Goal: Task Accomplishment & Management: Manage account settings

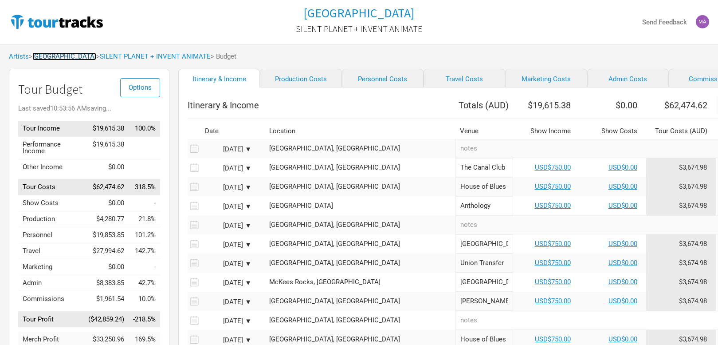
click at [43, 56] on link "[GEOGRAPHIC_DATA]" at bounding box center [64, 56] width 64 height 8
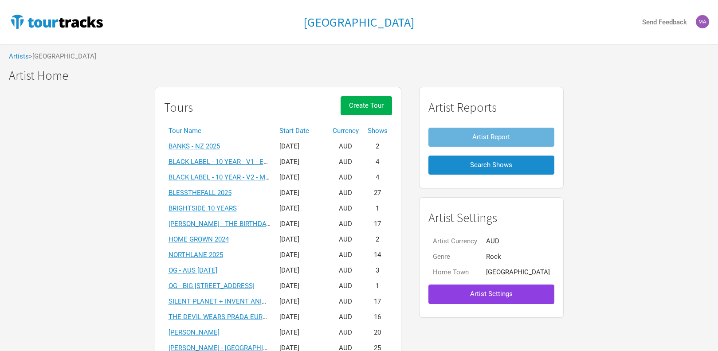
click at [504, 300] on button "Artist Settings" at bounding box center [492, 294] width 126 height 19
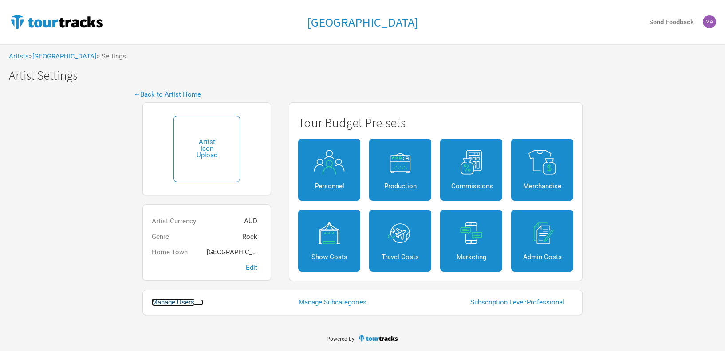
click at [181, 304] on link "Manage Users" at bounding box center [177, 302] width 51 height 7
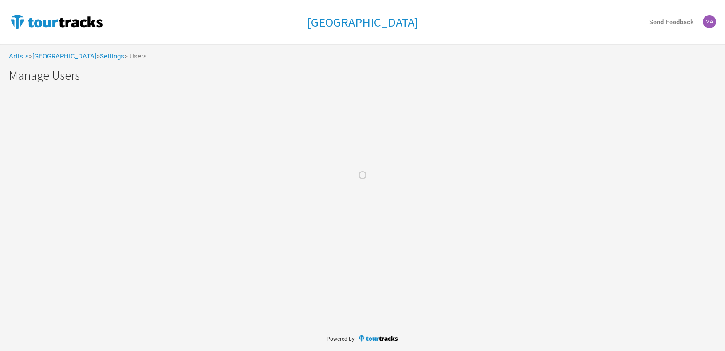
select select "50"
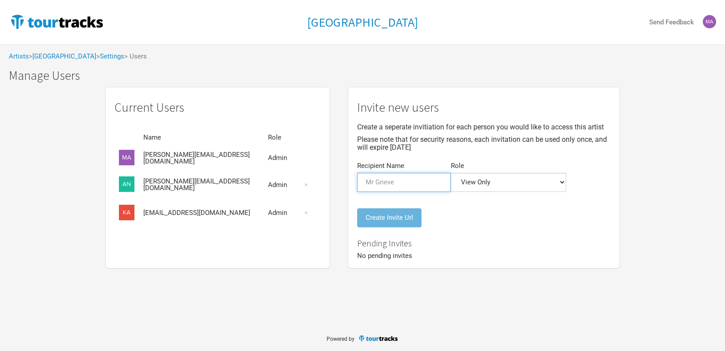
click at [386, 185] on input "Recipient Name" at bounding box center [404, 182] width 94 height 19
type input "[PERSON_NAME]"
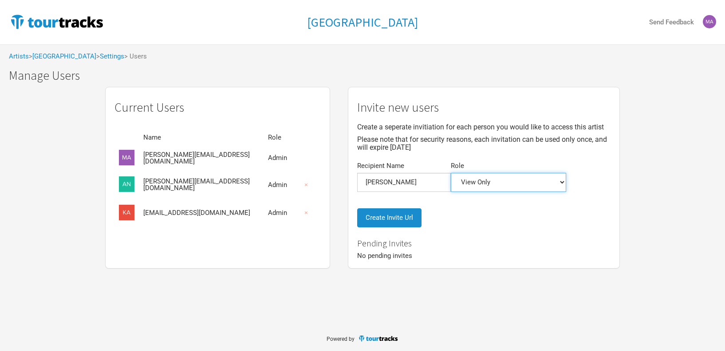
click at [451, 185] on select "Admin Itinerary + Budget + Financials Itinerary Only Budgets Only Financials On…" at bounding box center [508, 182] width 115 height 19
select select "0"
click at [400, 181] on input "[PERSON_NAME]" at bounding box center [404, 182] width 94 height 19
paste input "Edrada"
type input "[PERSON_NAME]"
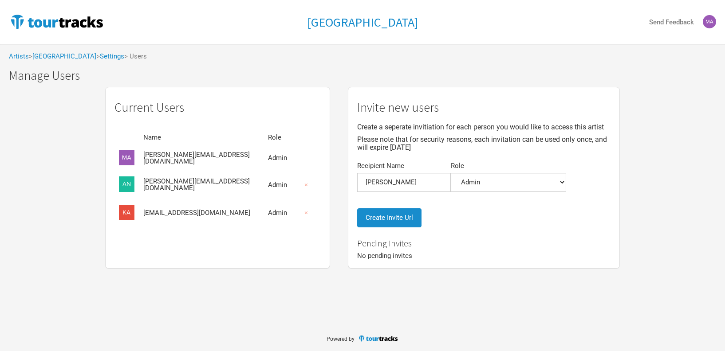
click at [375, 228] on div "Invite new users Create a seperate invitiation for each person you would like t…" at bounding box center [483, 168] width 253 height 134
click at [378, 217] on button "Create Invite Url" at bounding box center [389, 218] width 64 height 19
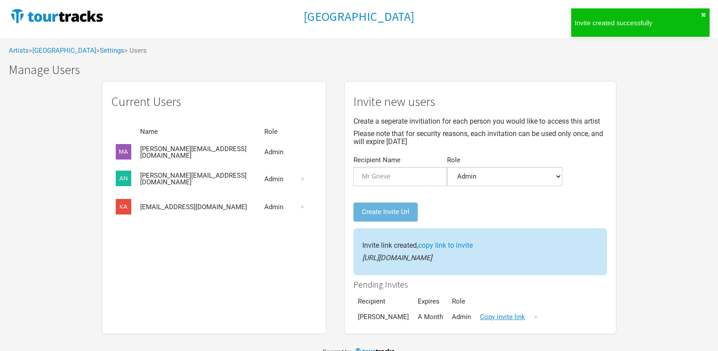
scroll to position [17, 0]
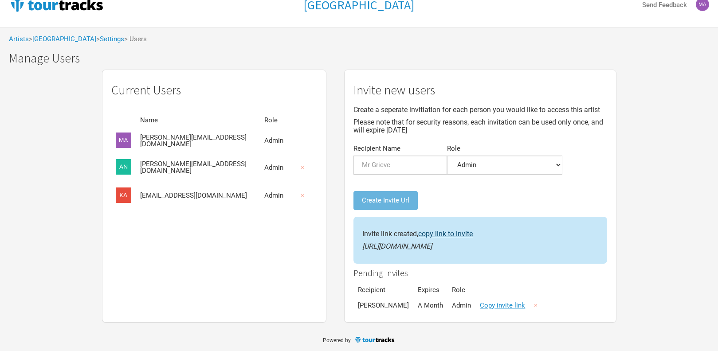
click at [439, 234] on link "copy link to invite" at bounding box center [445, 234] width 55 height 8
